Goal: Transaction & Acquisition: Purchase product/service

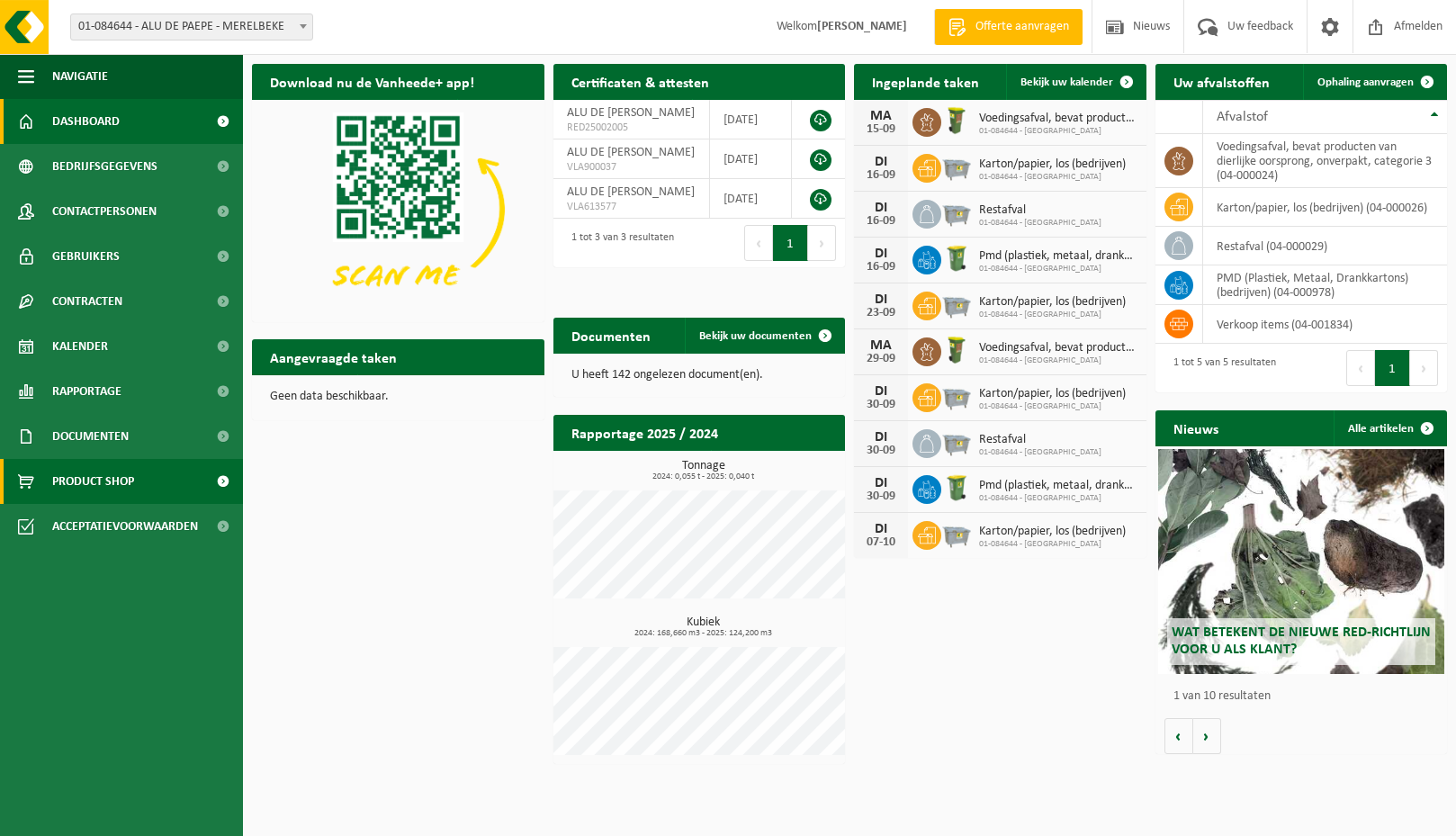
click at [86, 481] on span "Product Shop" at bounding box center [93, 482] width 81 height 45
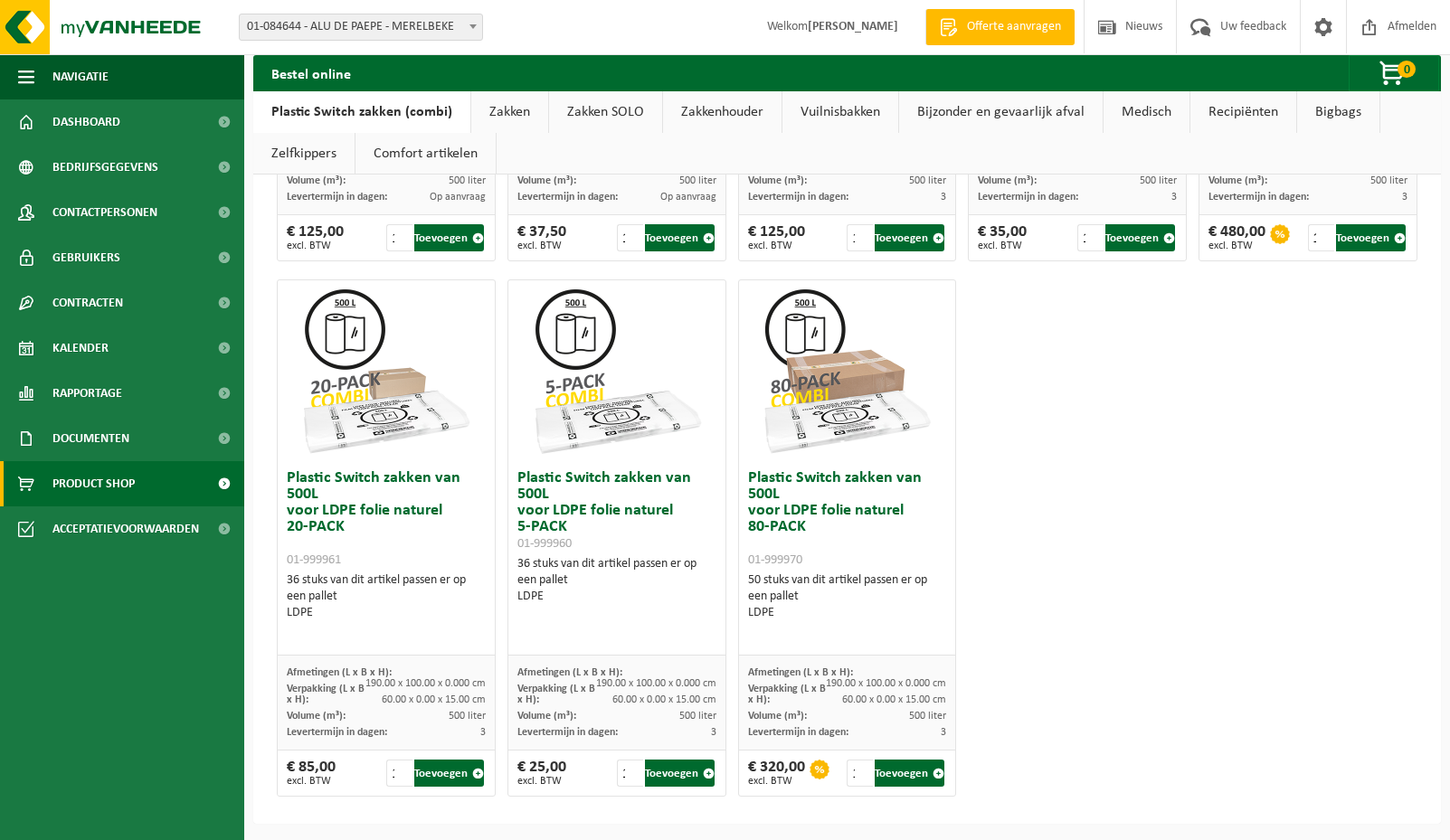
scroll to position [1078, 0]
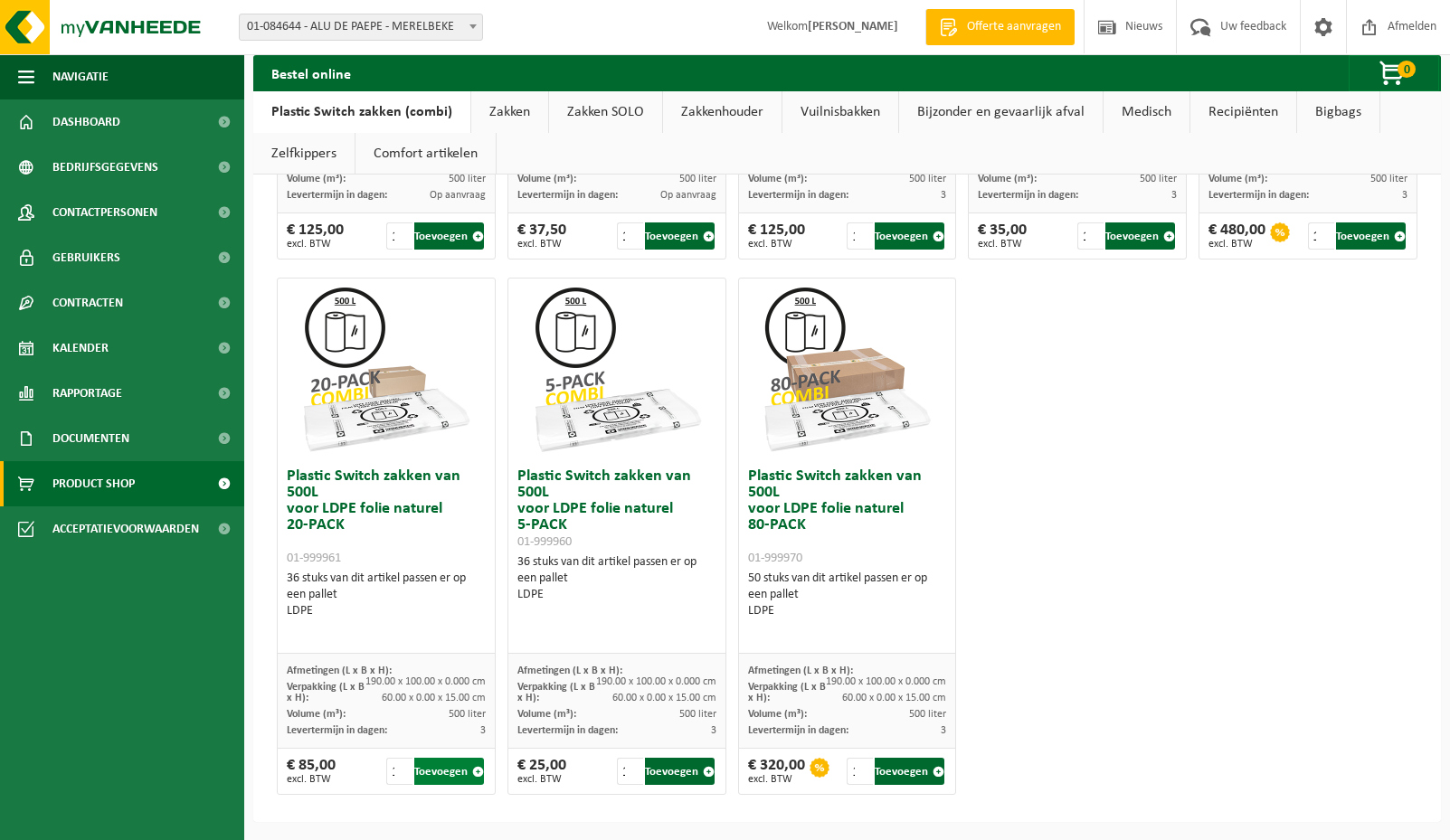
click at [443, 768] on button "Toevoegen" at bounding box center [449, 772] width 70 height 27
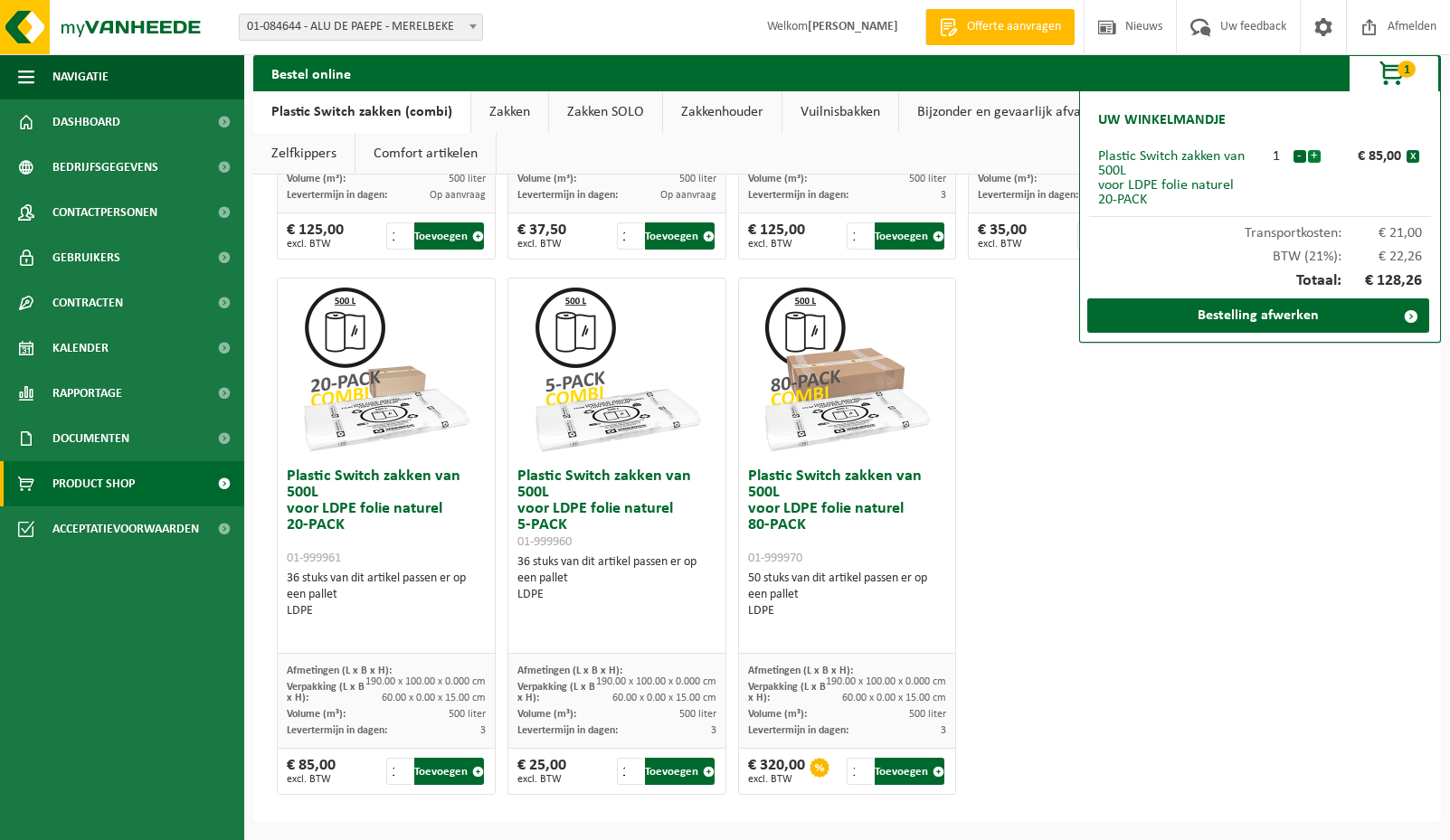
click at [1313, 157] on button "+" at bounding box center [1314, 157] width 13 height 13
click at [1245, 317] on link "Bestelling afwerken" at bounding box center [1258, 316] width 342 height 35
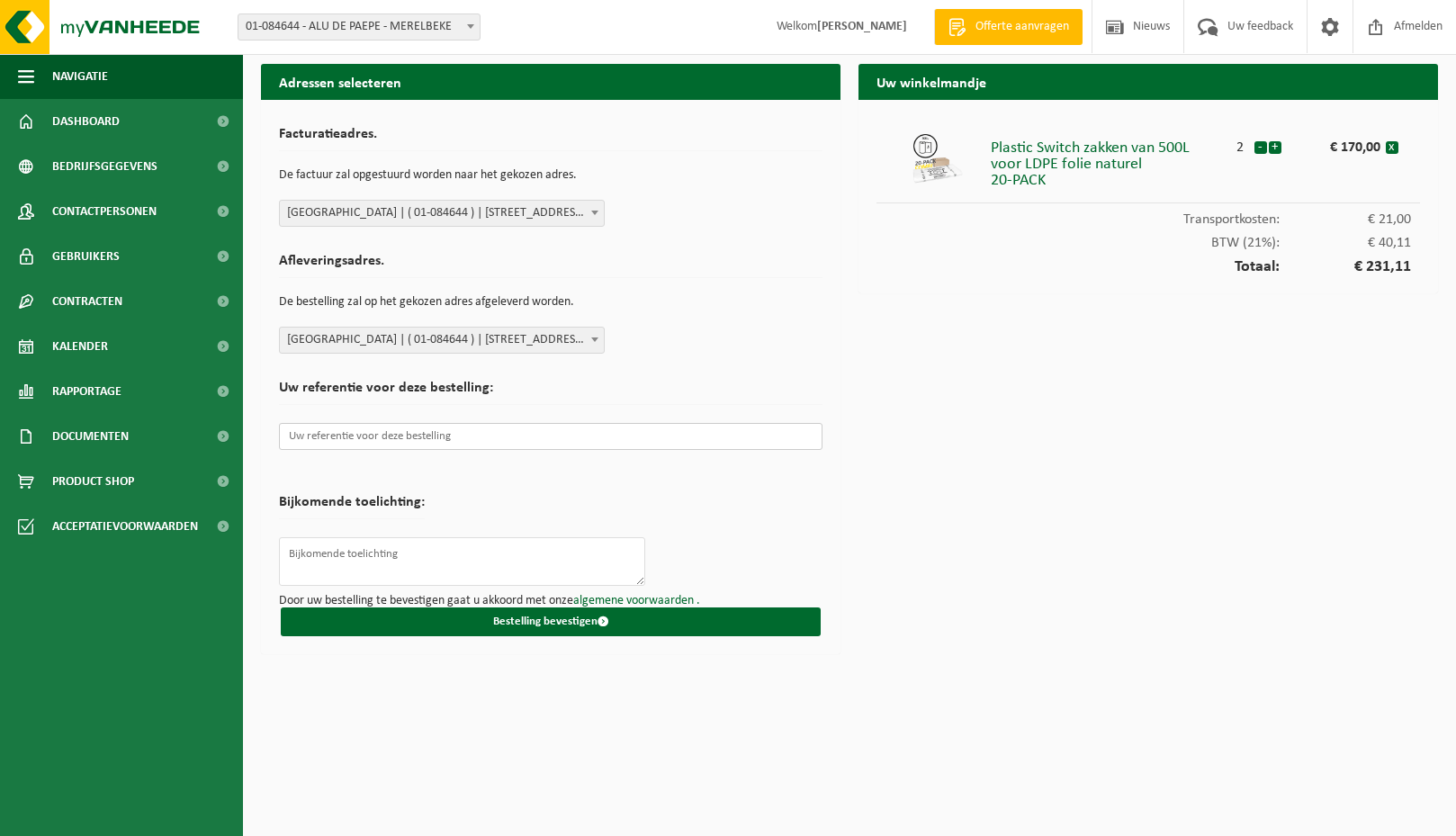
click at [325, 437] on input "text" at bounding box center [551, 437] width 543 height 27
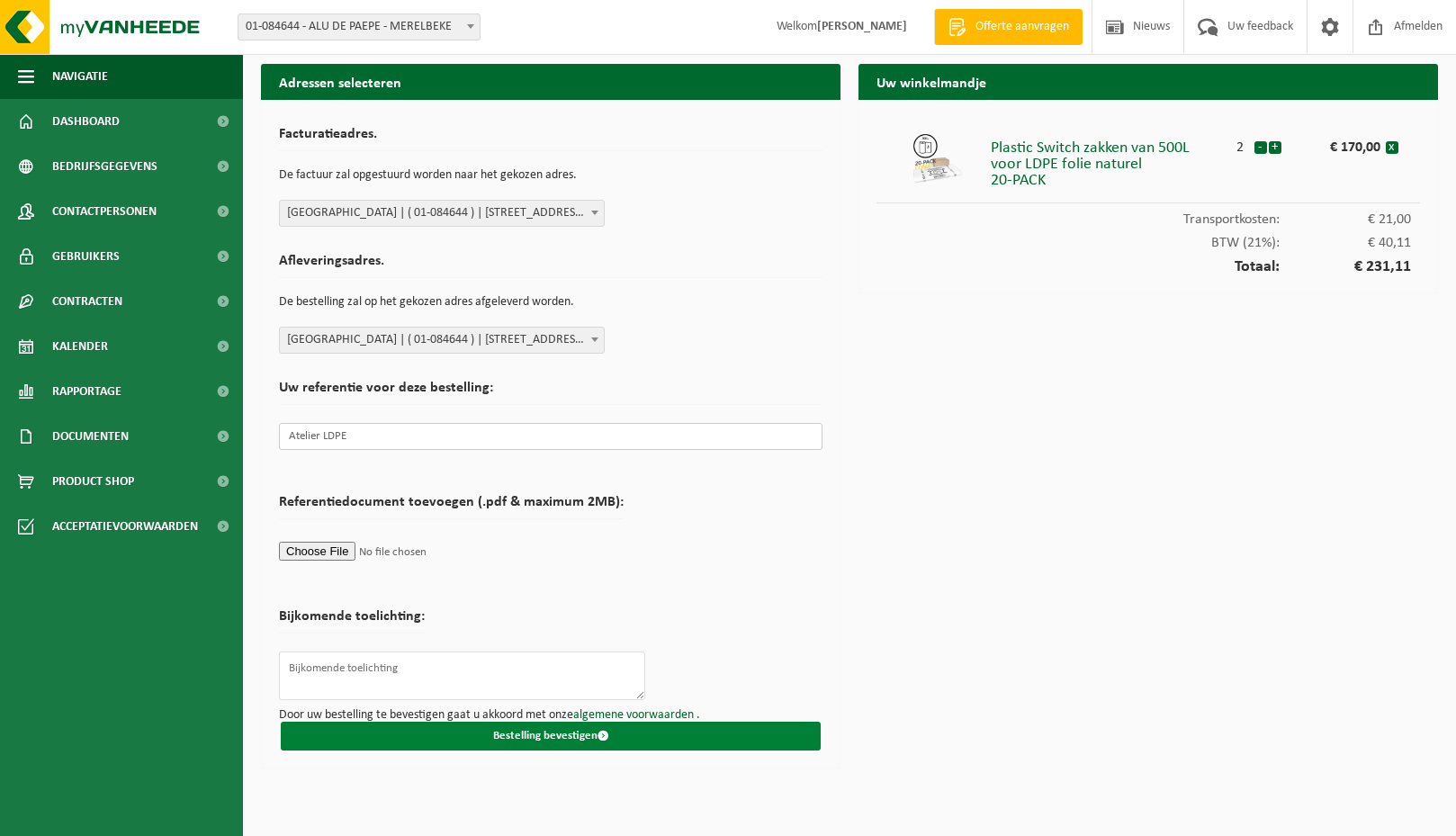
type input "Atelier LDPE"
click at [541, 738] on button "Bestelling bevestigen" at bounding box center [551, 736] width 540 height 29
